Goal: Use online tool/utility: Use online tool/utility

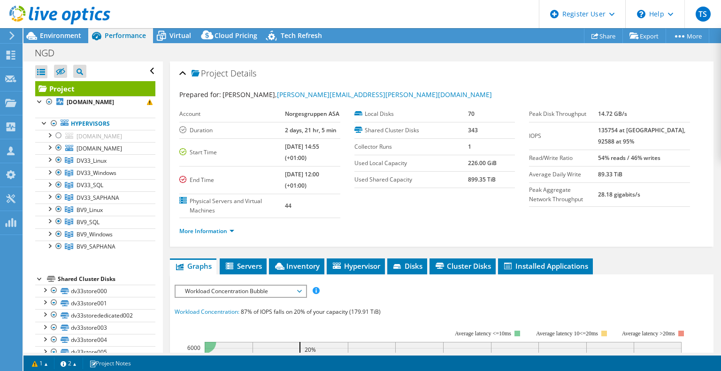
select select "USD"
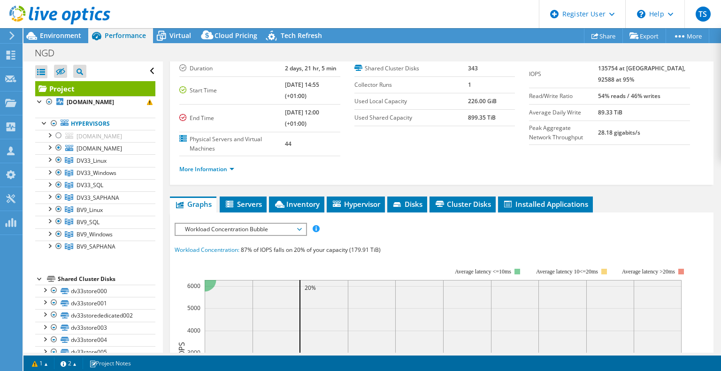
scroll to position [47, 0]
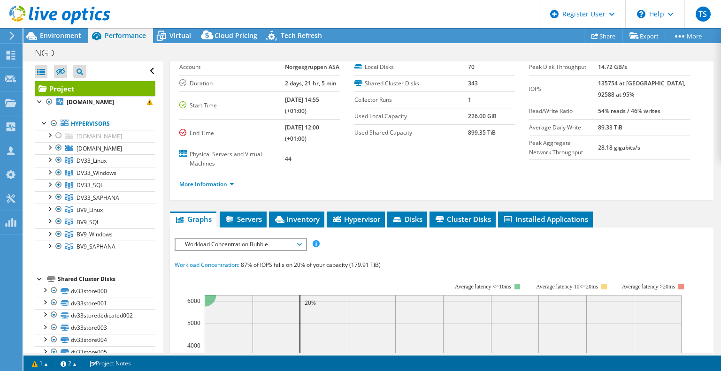
click at [409, 18] on header "TS Dell User Trond Sundem Trond.Sundem@dell.com Dell My Profile Log Out \n Help…" at bounding box center [360, 14] width 721 height 28
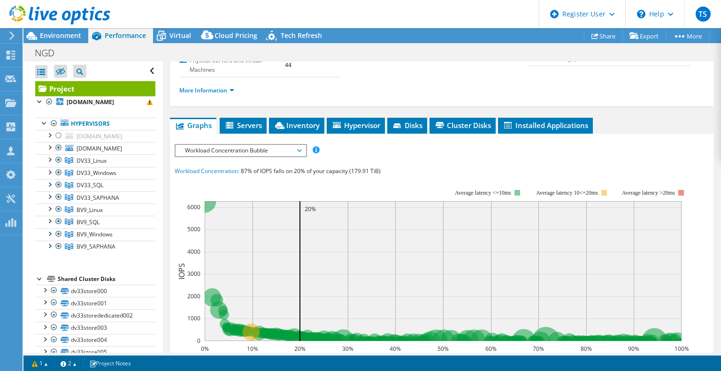
scroll to position [0, 0]
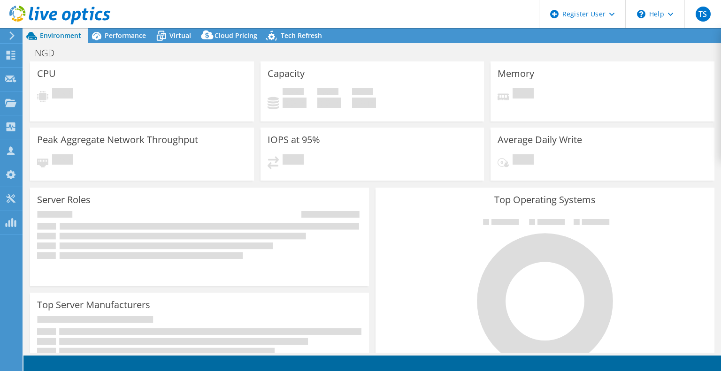
select select "USD"
